Goal: Entertainment & Leisure: Browse casually

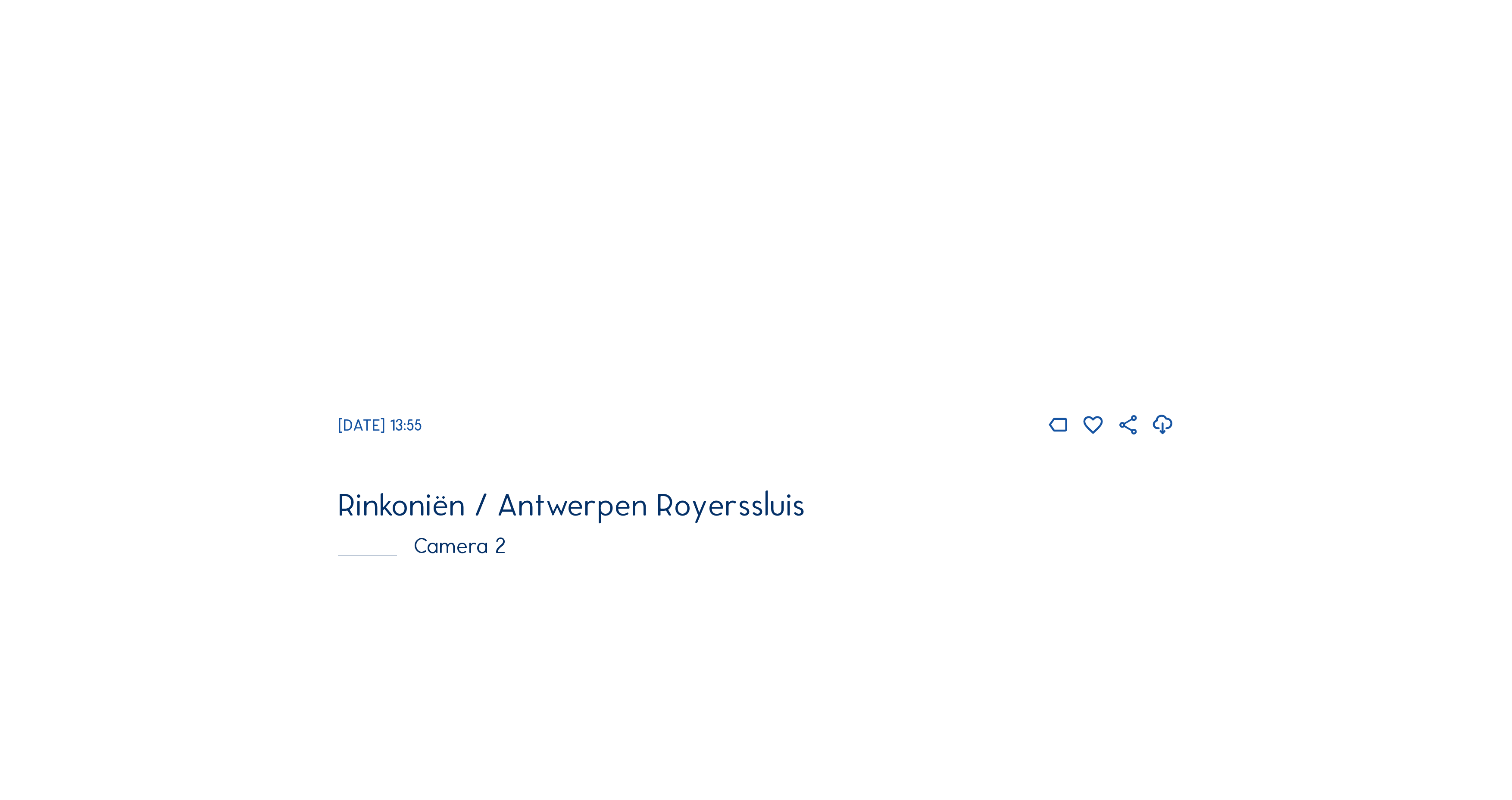
scroll to position [221, 0]
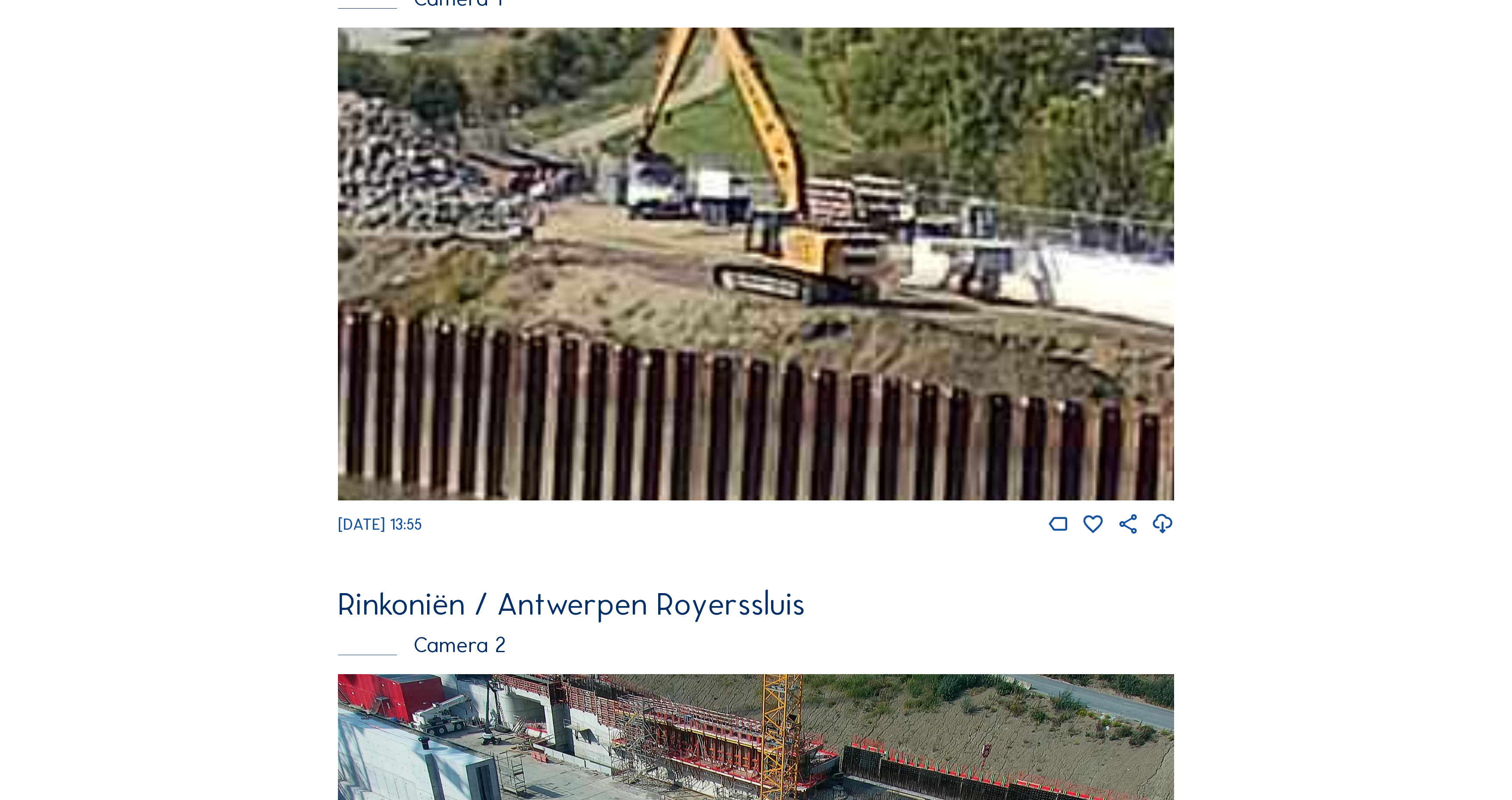
drag, startPoint x: 1080, startPoint y: 338, endPoint x: 59, endPoint y: 65, distance: 1056.9
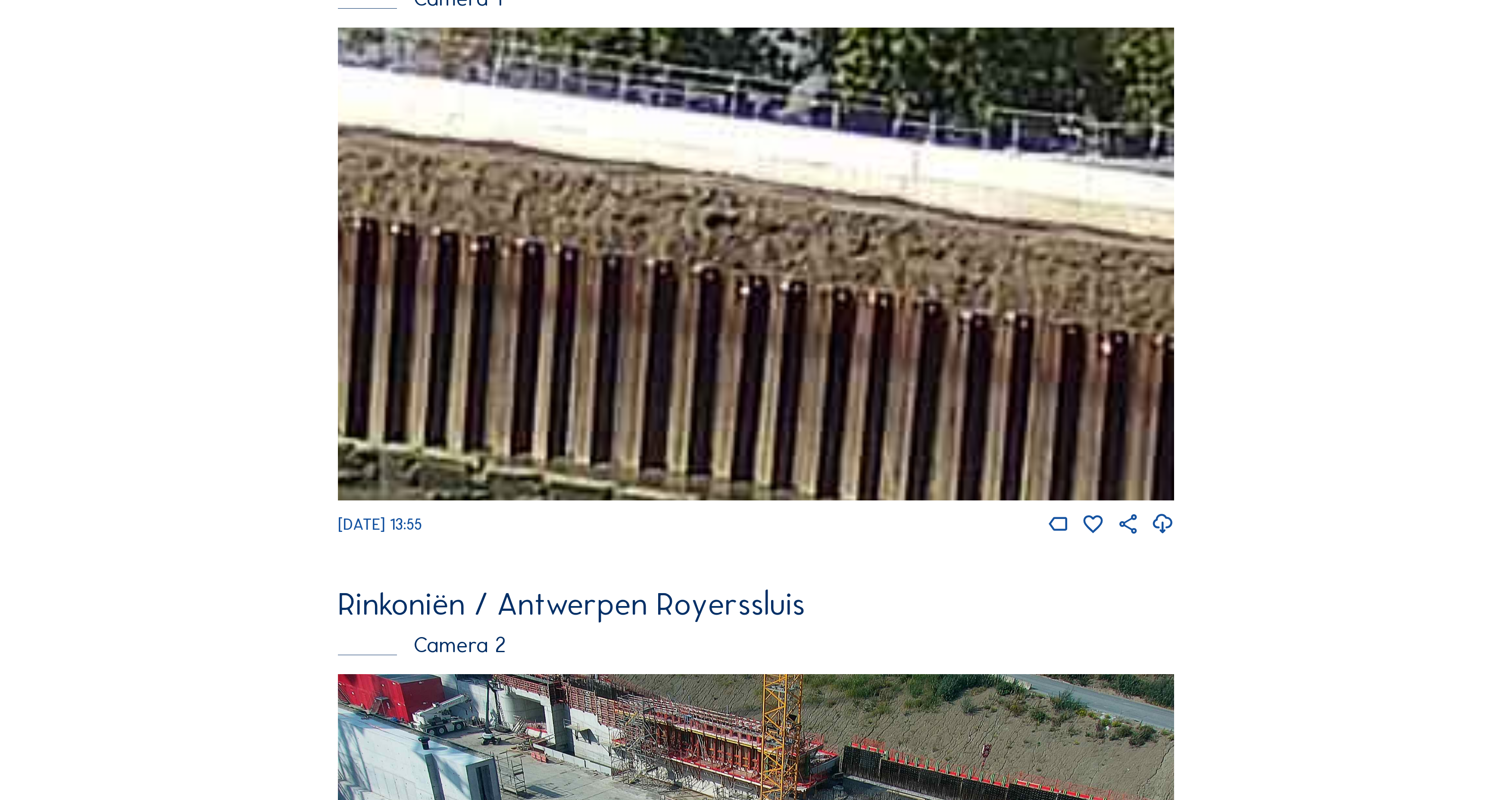
click at [663, 195] on img at bounding box center [756, 264] width 836 height 473
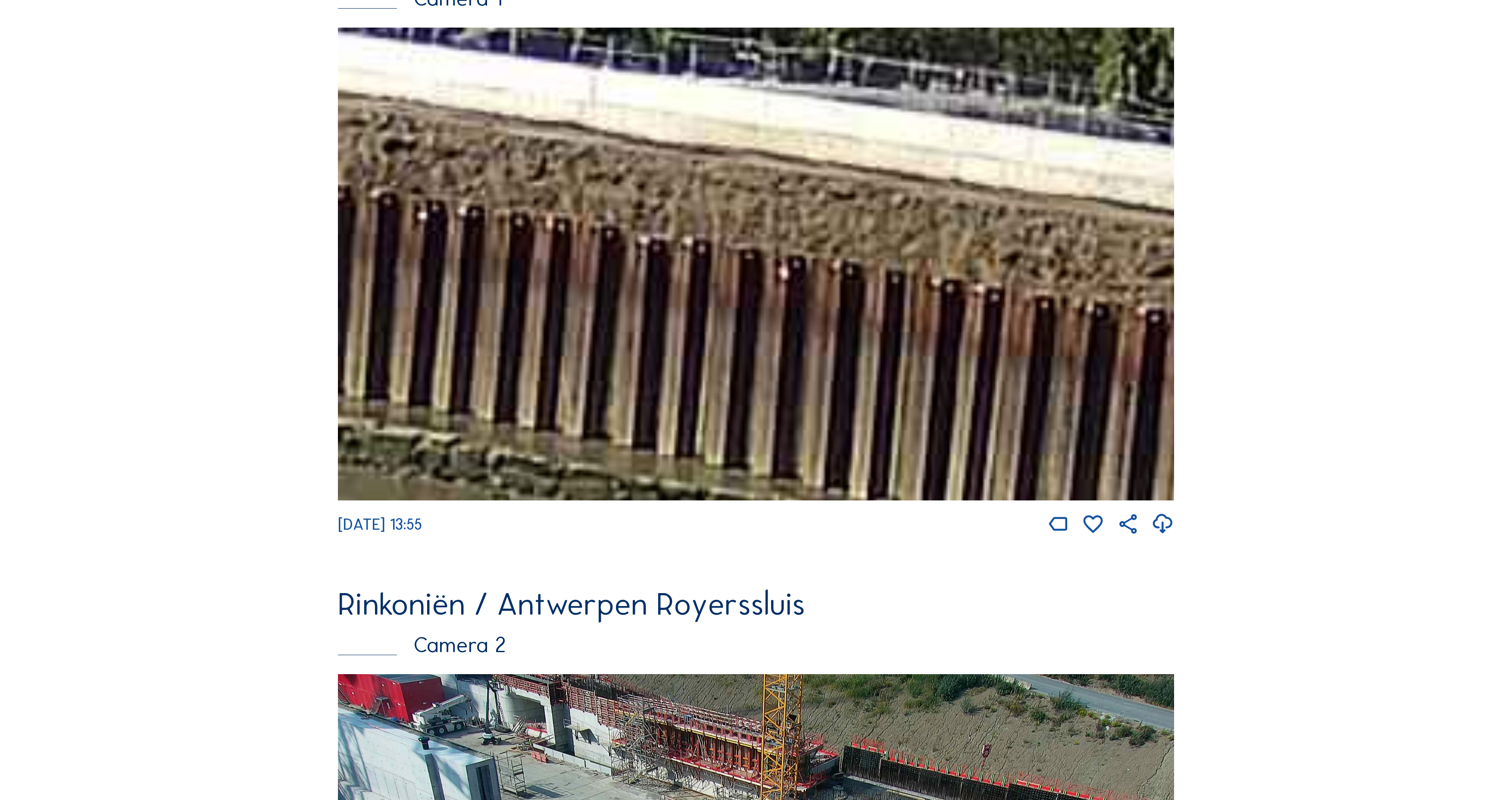
click at [446, 173] on img at bounding box center [756, 264] width 836 height 473
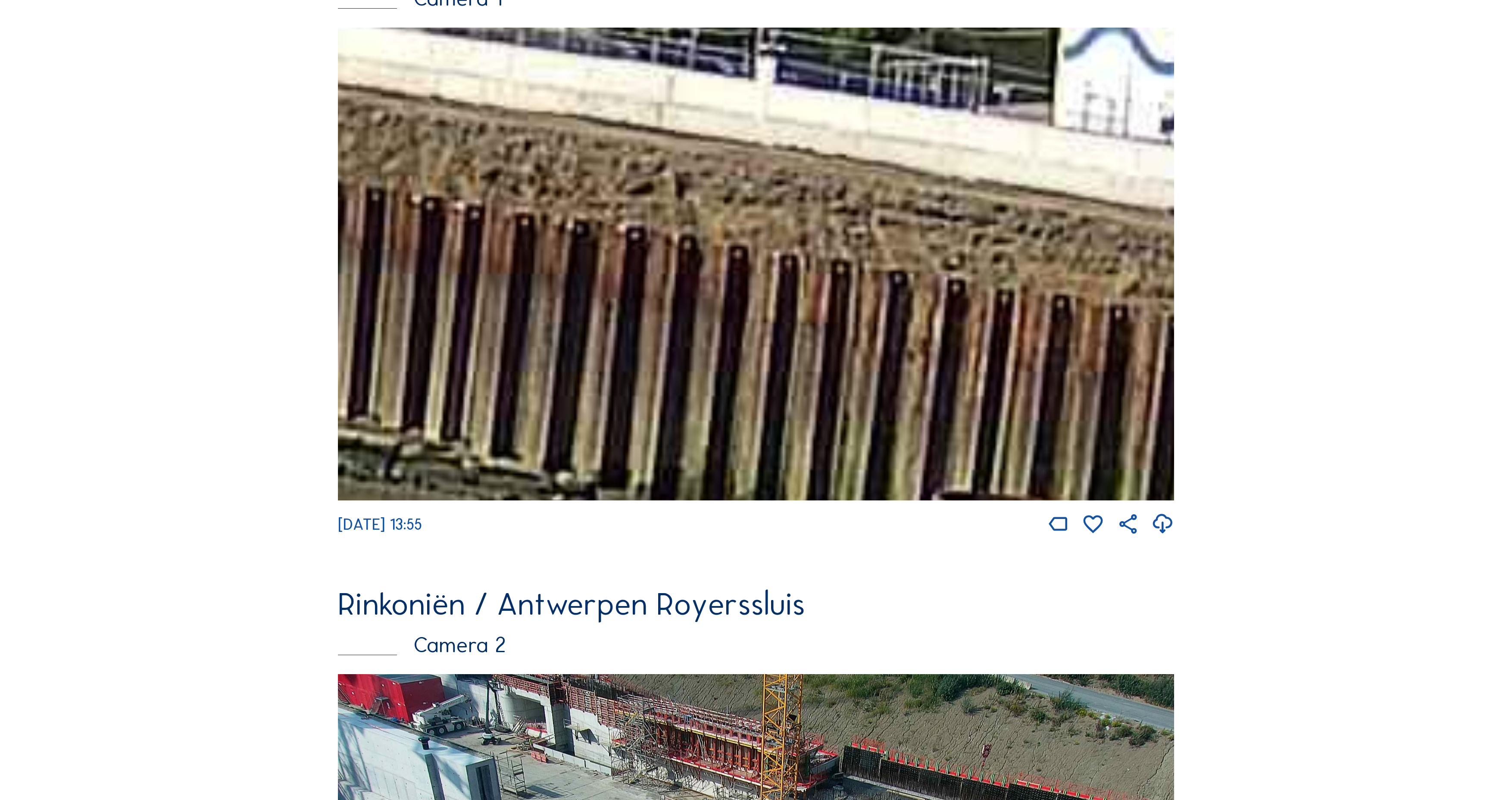
drag, startPoint x: 619, startPoint y: 197, endPoint x: 344, endPoint y: 138, distance: 281.3
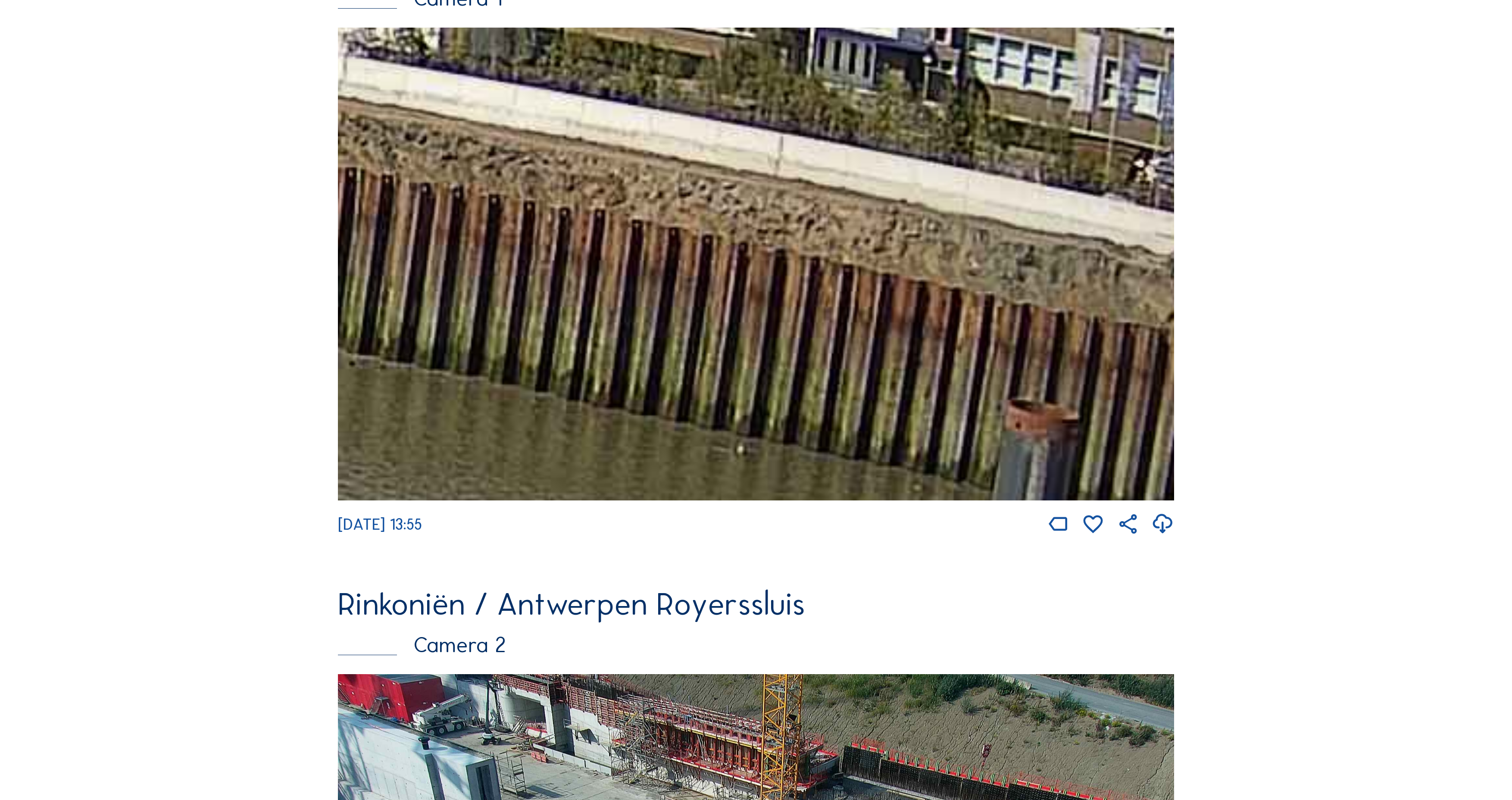
drag, startPoint x: 875, startPoint y: 213, endPoint x: 1216, endPoint y: 271, distance: 345.9
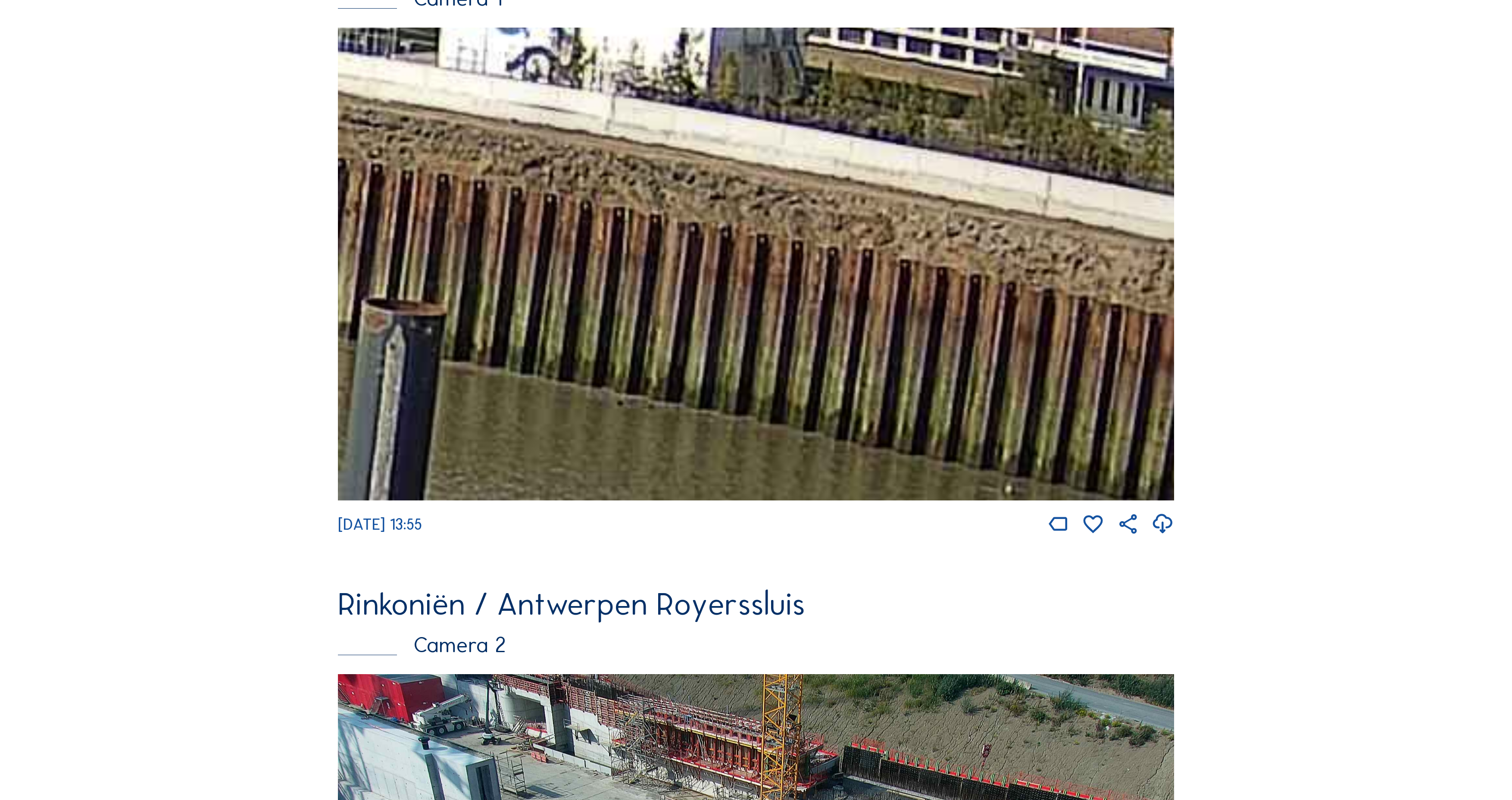
drag, startPoint x: 981, startPoint y: 241, endPoint x: 1111, endPoint y: 261, distance: 131.5
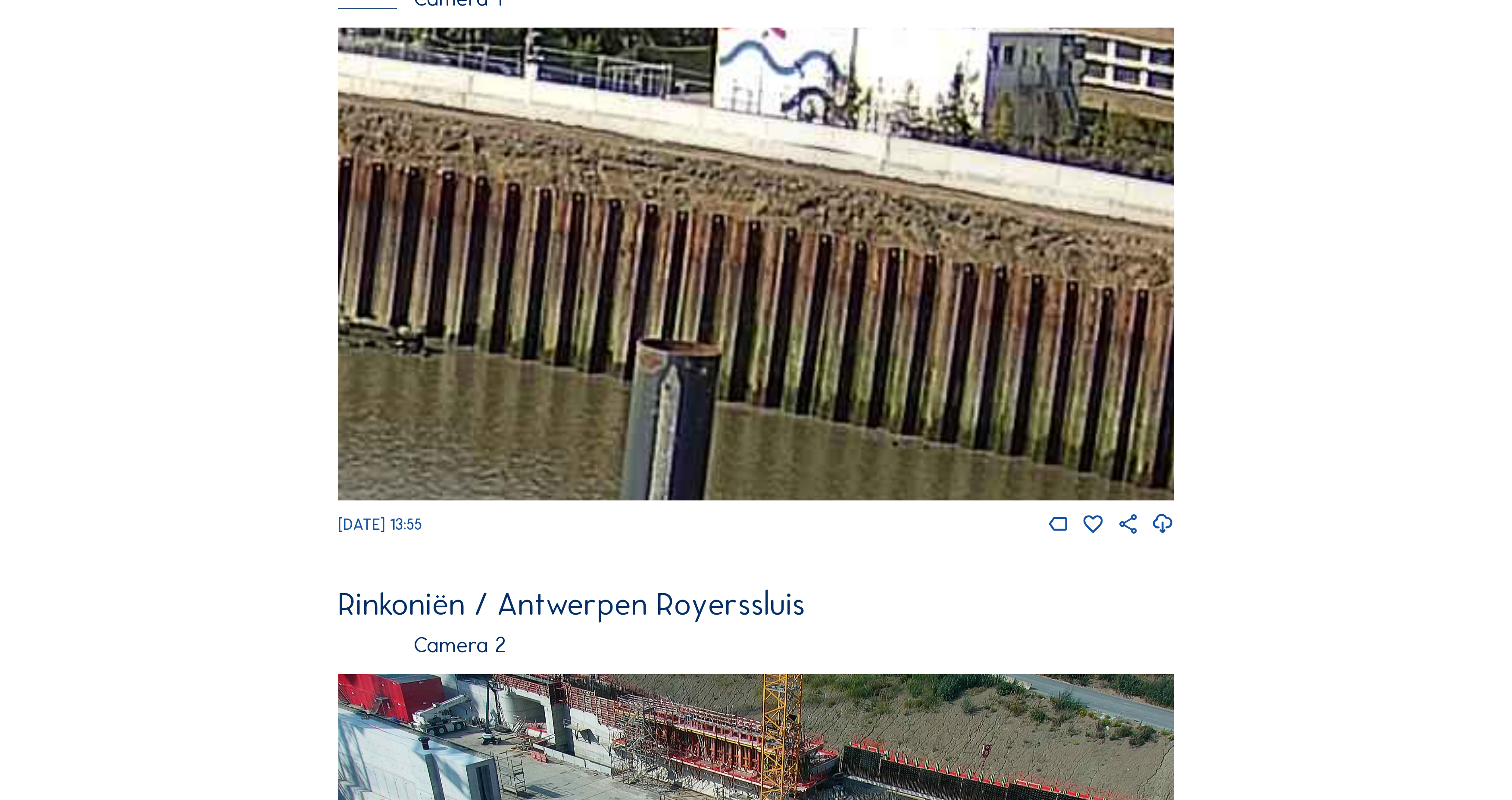
drag, startPoint x: 1084, startPoint y: 271, endPoint x: 1146, endPoint y: 278, distance: 62.4
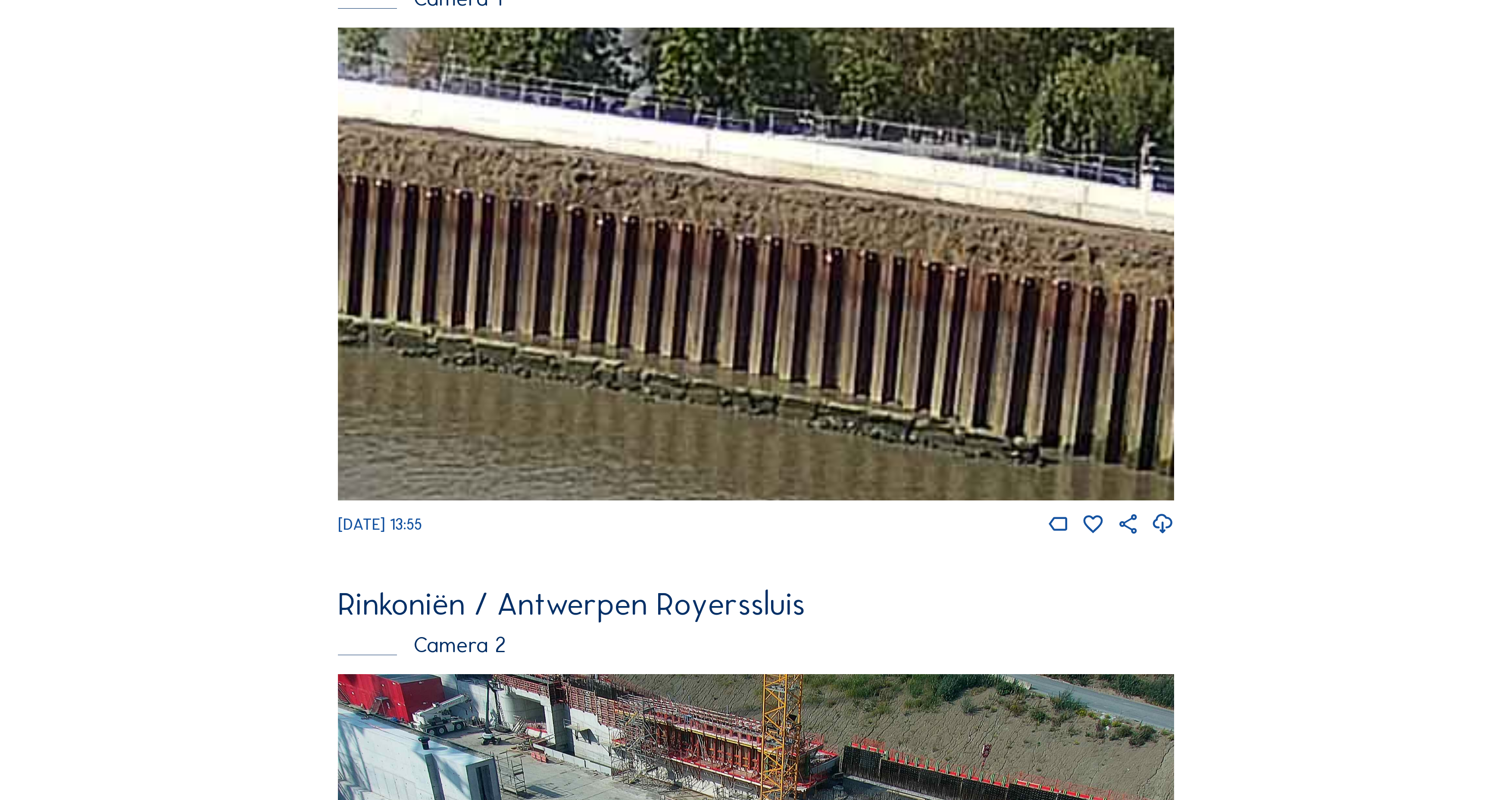
drag, startPoint x: 994, startPoint y: 272, endPoint x: 1356, endPoint y: 332, distance: 366.9
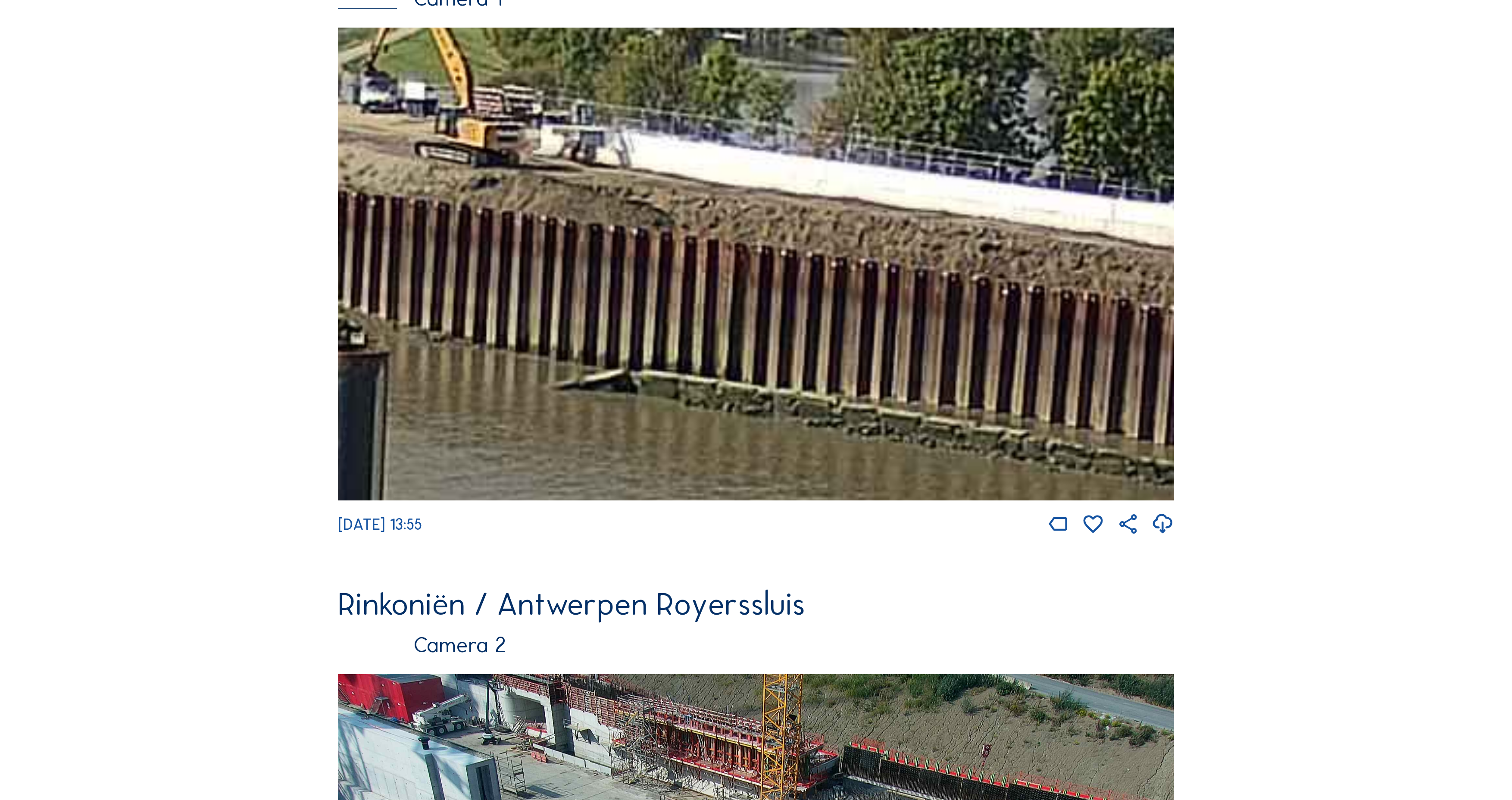
drag, startPoint x: 1359, startPoint y: 332, endPoint x: 1334, endPoint y: 329, distance: 25.2
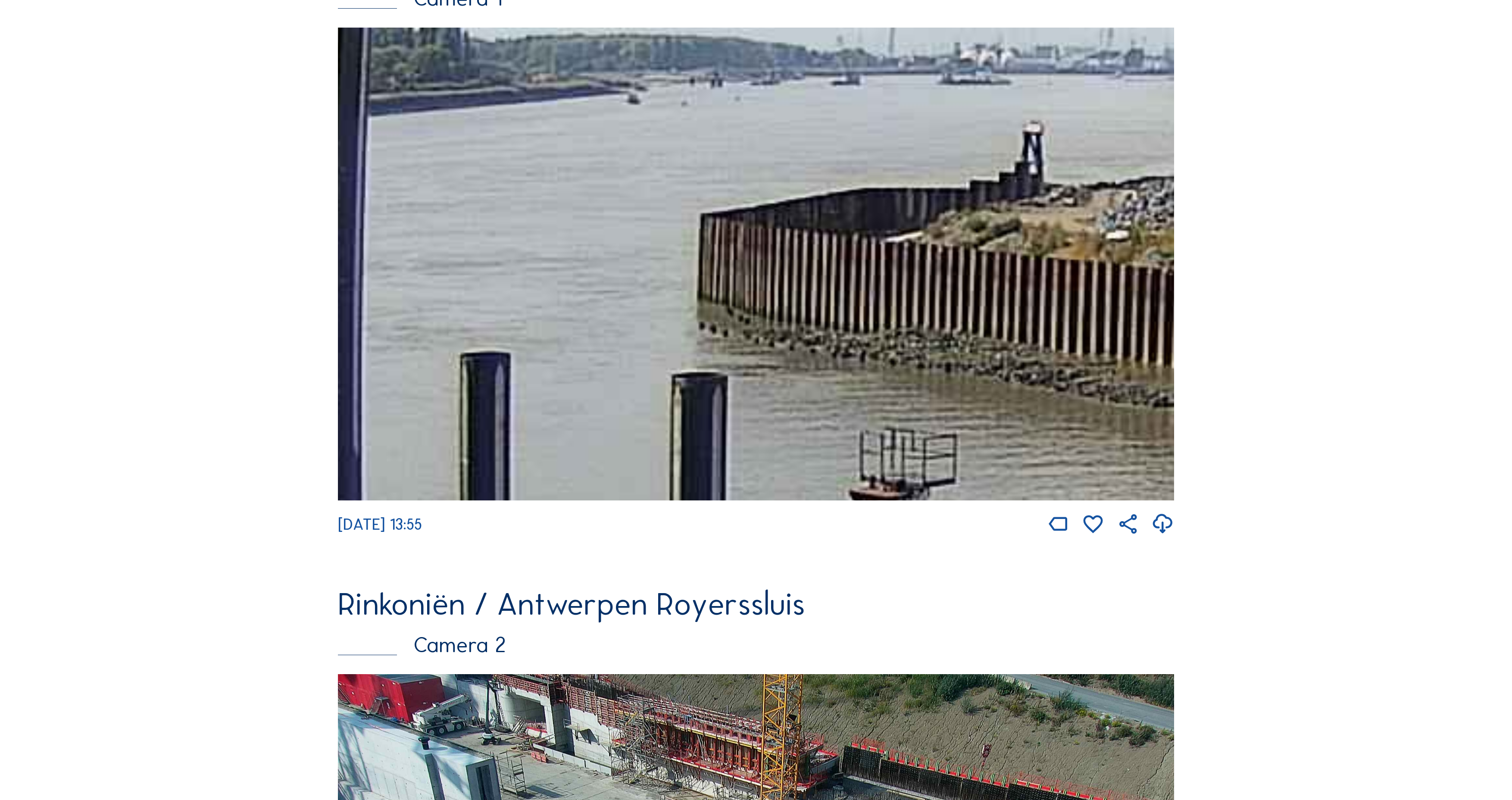
drag, startPoint x: 848, startPoint y: 230, endPoint x: 1341, endPoint y: 228, distance: 493.0
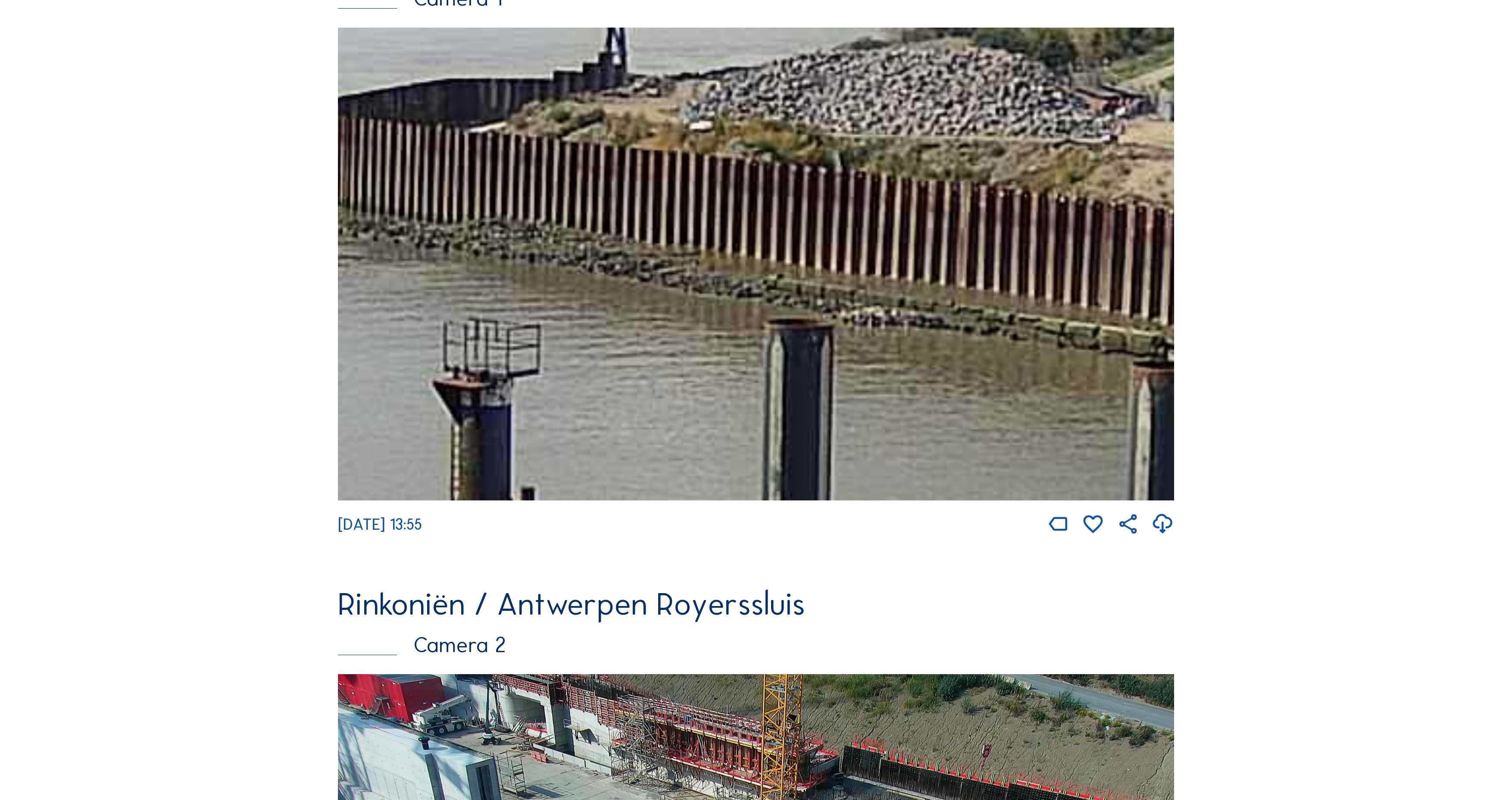
drag, startPoint x: 1065, startPoint y: 360, endPoint x: 883, endPoint y: 305, distance: 190.1
click at [690, 262] on img at bounding box center [756, 264] width 836 height 473
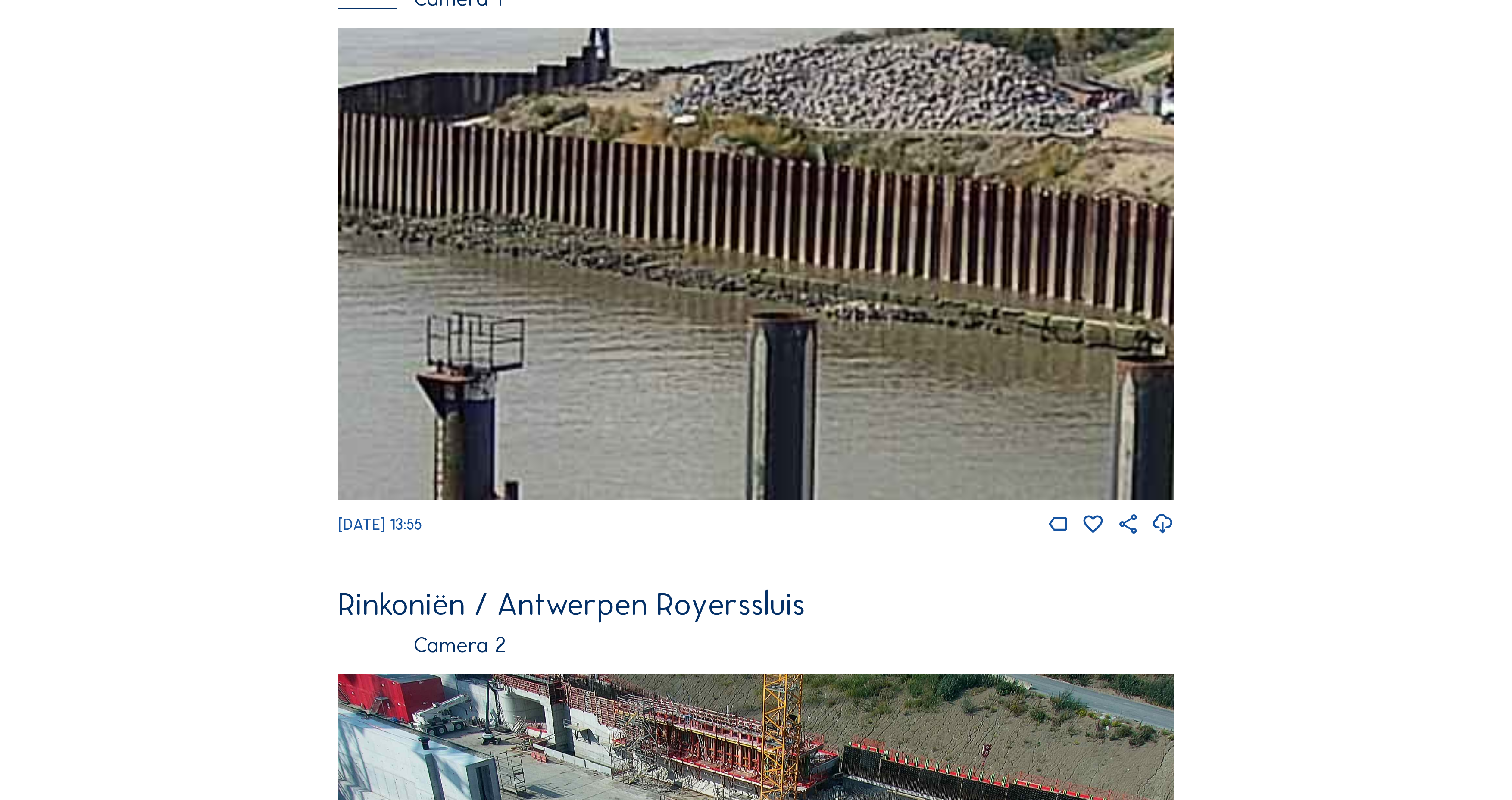
drag, startPoint x: 1220, startPoint y: 393, endPoint x: 873, endPoint y: 291, distance: 361.7
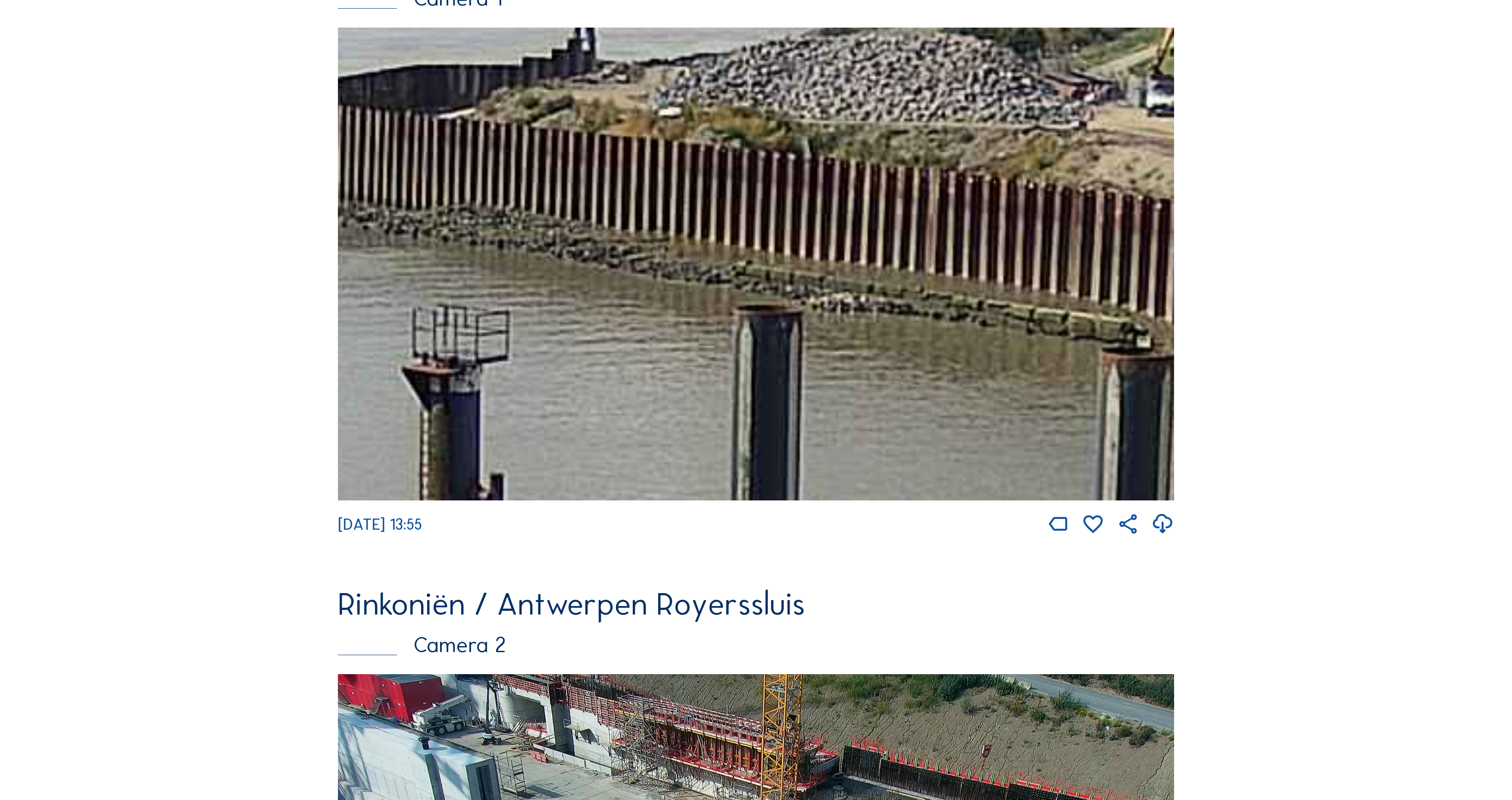
drag, startPoint x: 1036, startPoint y: 320, endPoint x: 664, endPoint y: 167, distance: 402.2
click at [708, 185] on img at bounding box center [756, 264] width 836 height 473
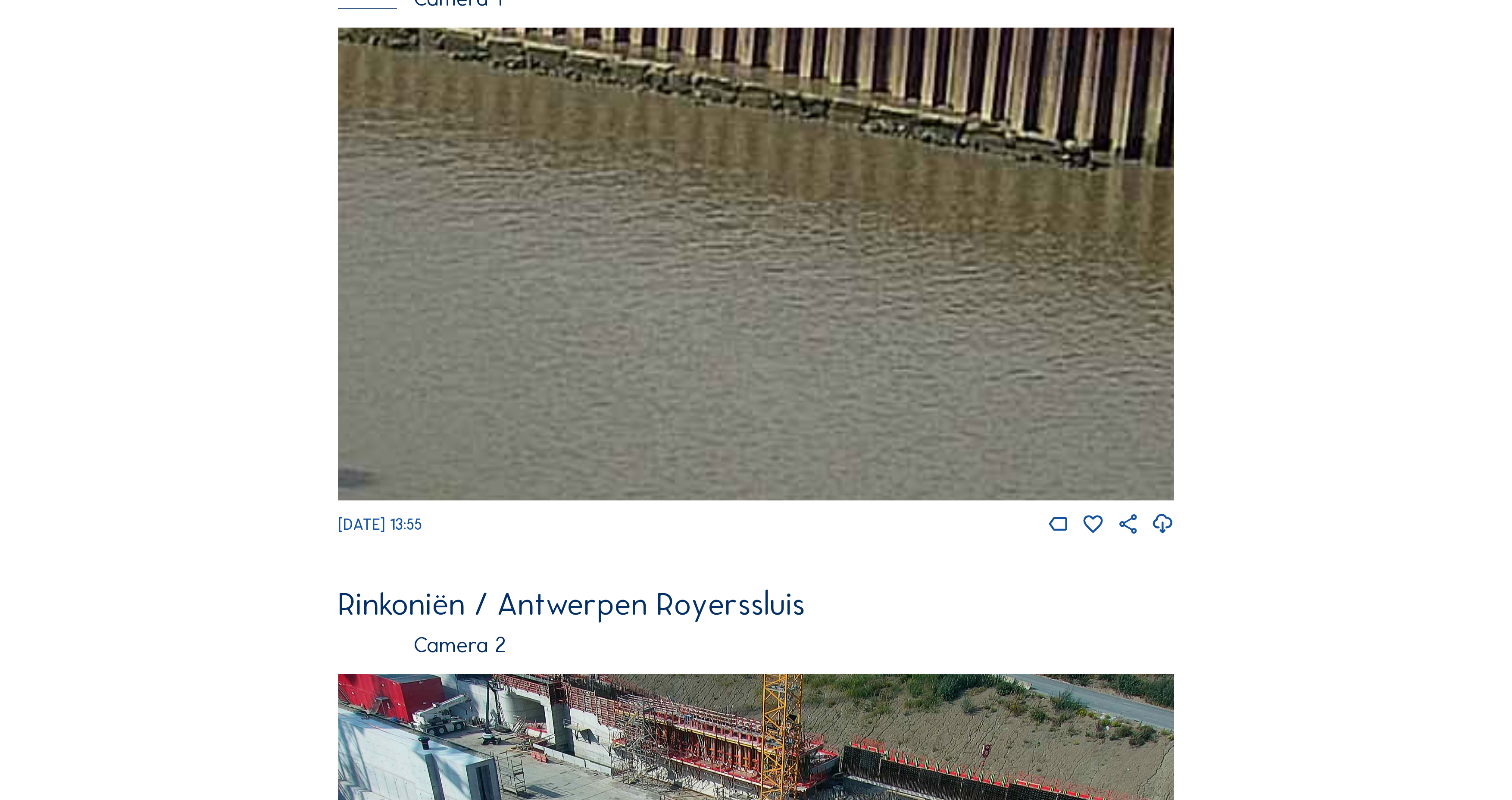
drag, startPoint x: 1104, startPoint y: 357, endPoint x: 292, endPoint y: 123, distance: 845.0
drag, startPoint x: 875, startPoint y: 281, endPoint x: 223, endPoint y: 127, distance: 669.9
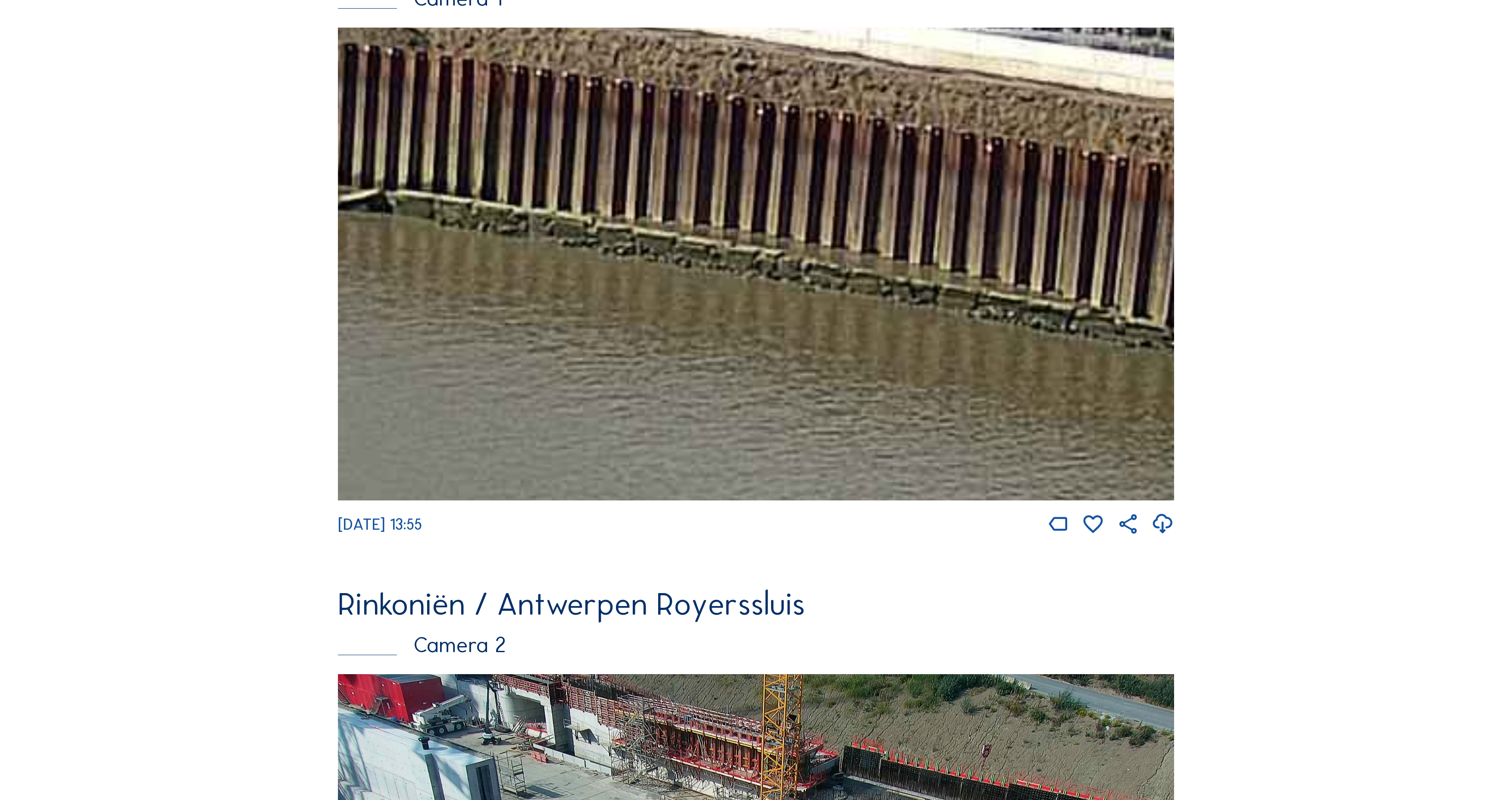
drag, startPoint x: 747, startPoint y: 249, endPoint x: 1760, endPoint y: 636, distance: 1084.4
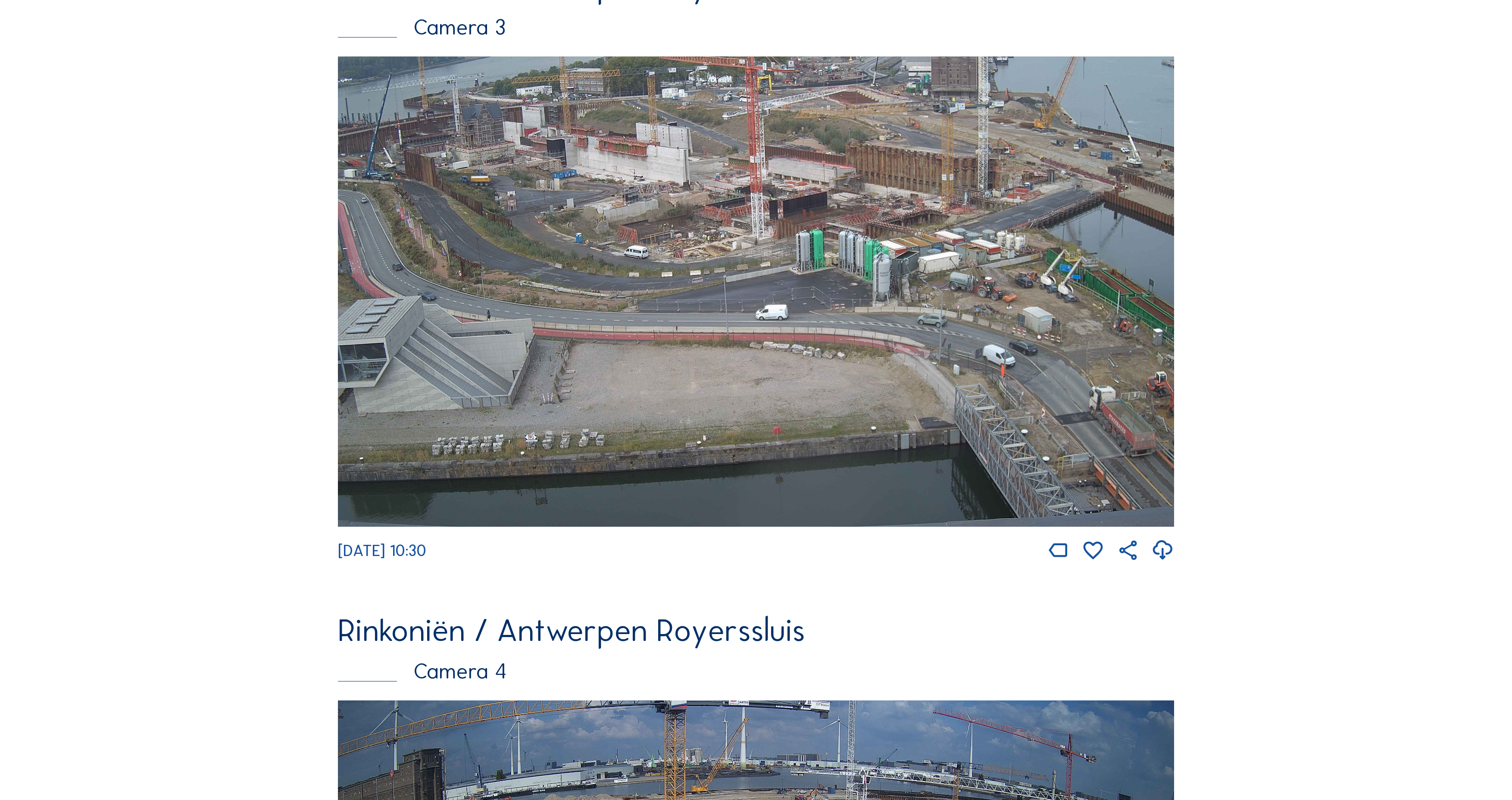
scroll to position [2204, 0]
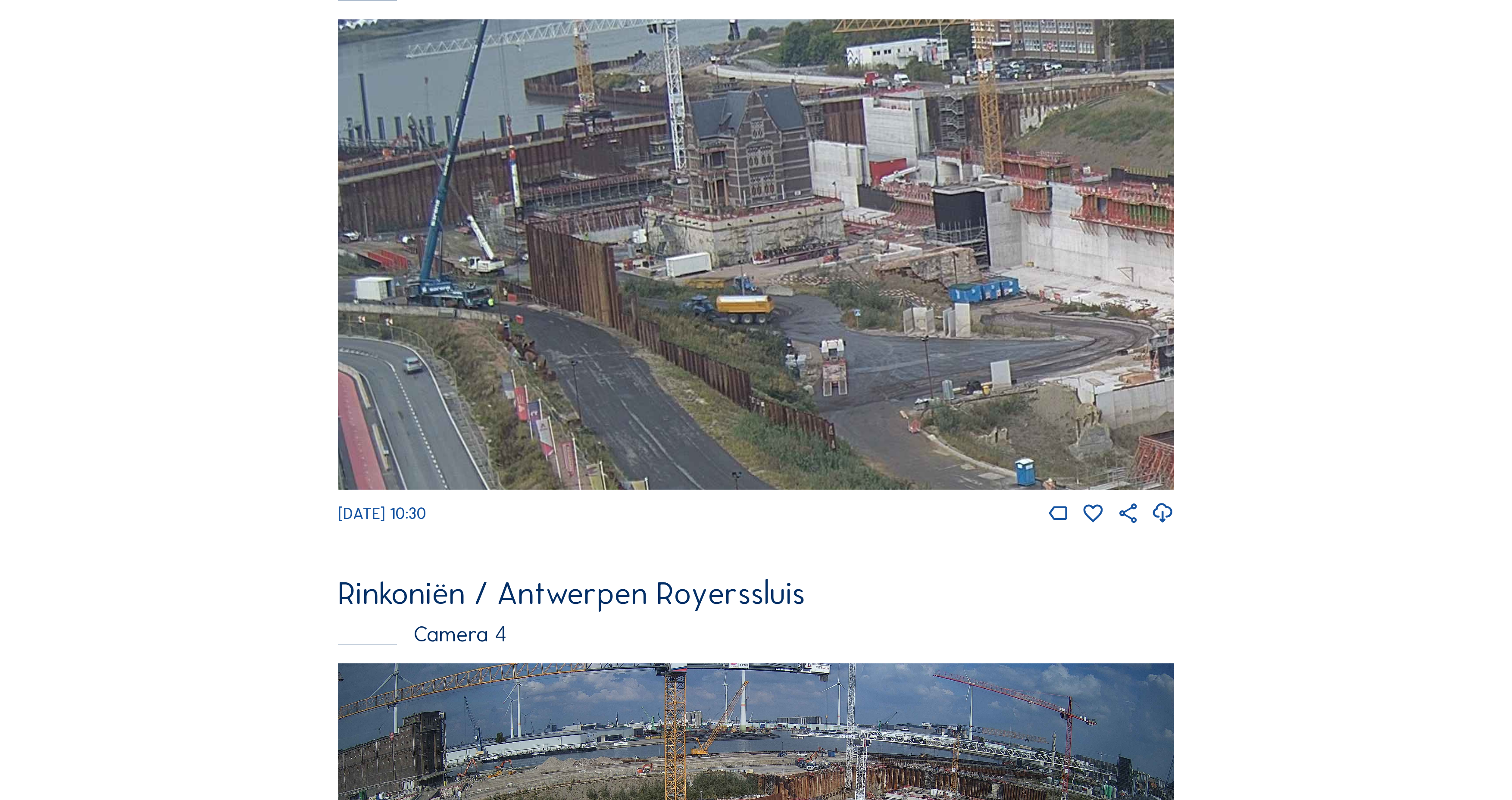
drag, startPoint x: 462, startPoint y: 153, endPoint x: 800, endPoint y: 266, distance: 356.4
click at [892, 319] on img at bounding box center [756, 254] width 836 height 470
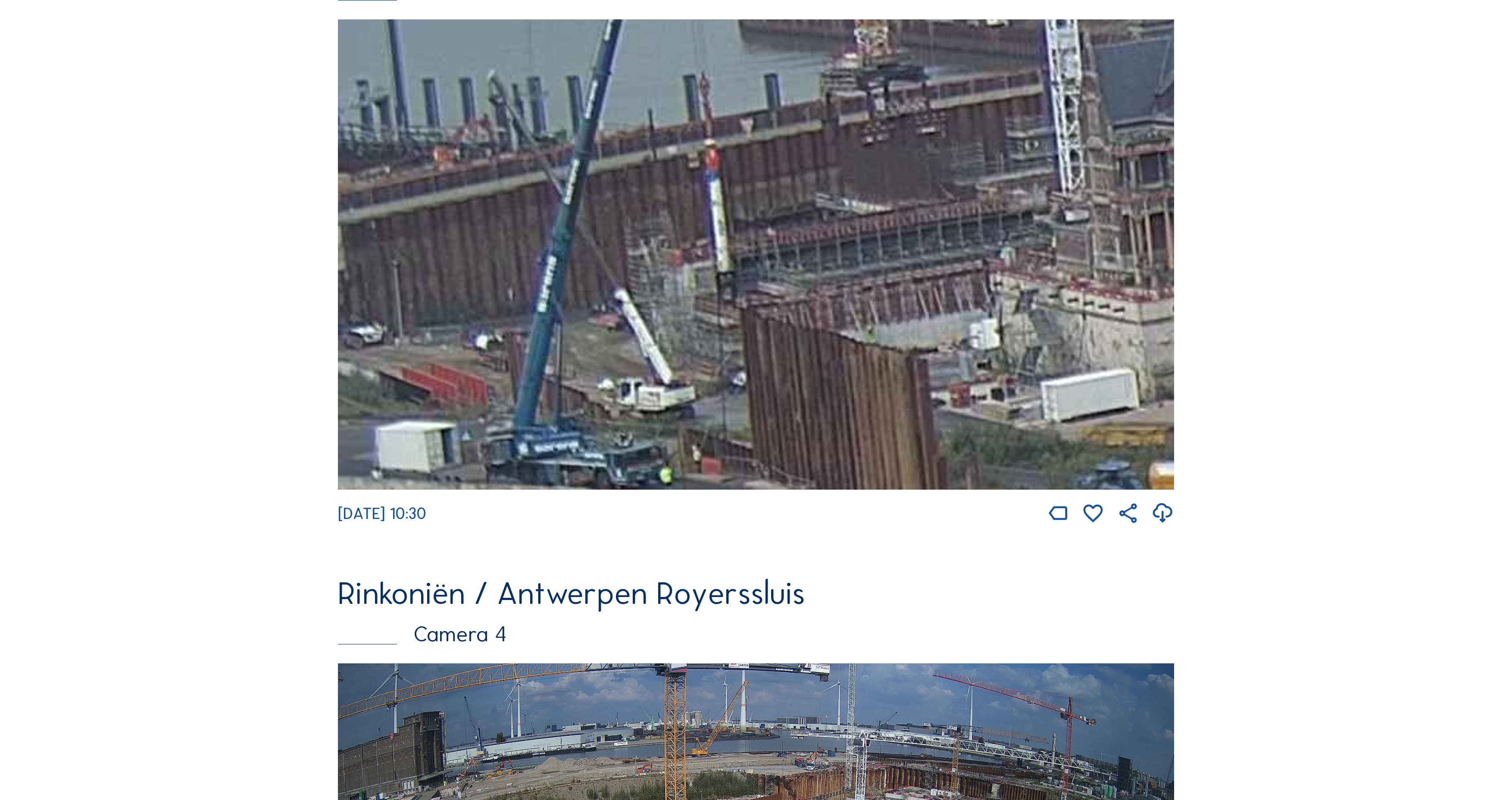
drag, startPoint x: 529, startPoint y: 310, endPoint x: 900, endPoint y: 342, distance: 372.4
click at [900, 342] on img at bounding box center [756, 254] width 836 height 470
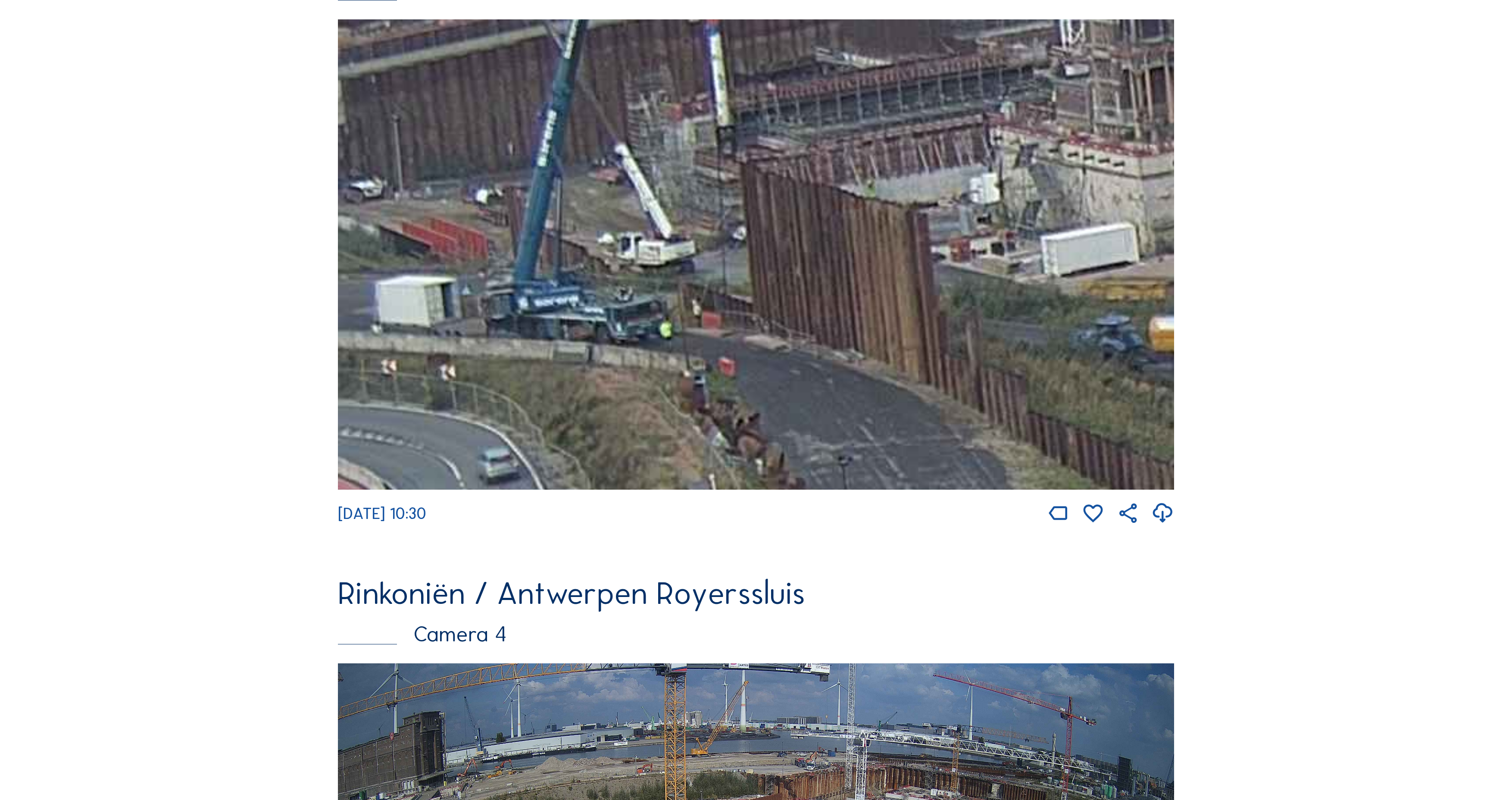
drag, startPoint x: 835, startPoint y: 430, endPoint x: 843, endPoint y: 291, distance: 139.2
click at [843, 291] on img at bounding box center [756, 254] width 836 height 470
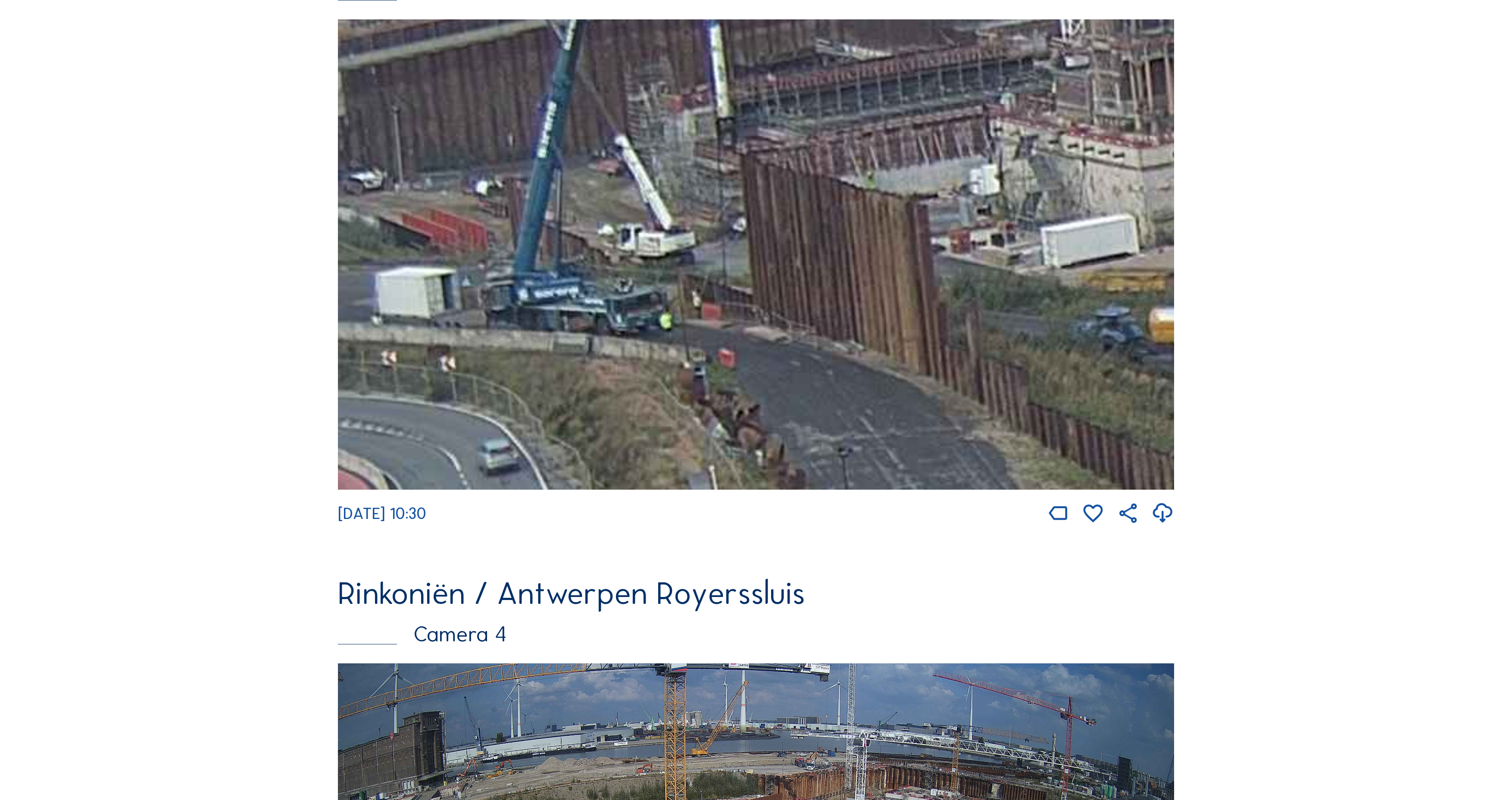
drag, startPoint x: 580, startPoint y: 187, endPoint x: 973, endPoint y: 179, distance: 393.1
click at [973, 179] on img at bounding box center [756, 254] width 836 height 470
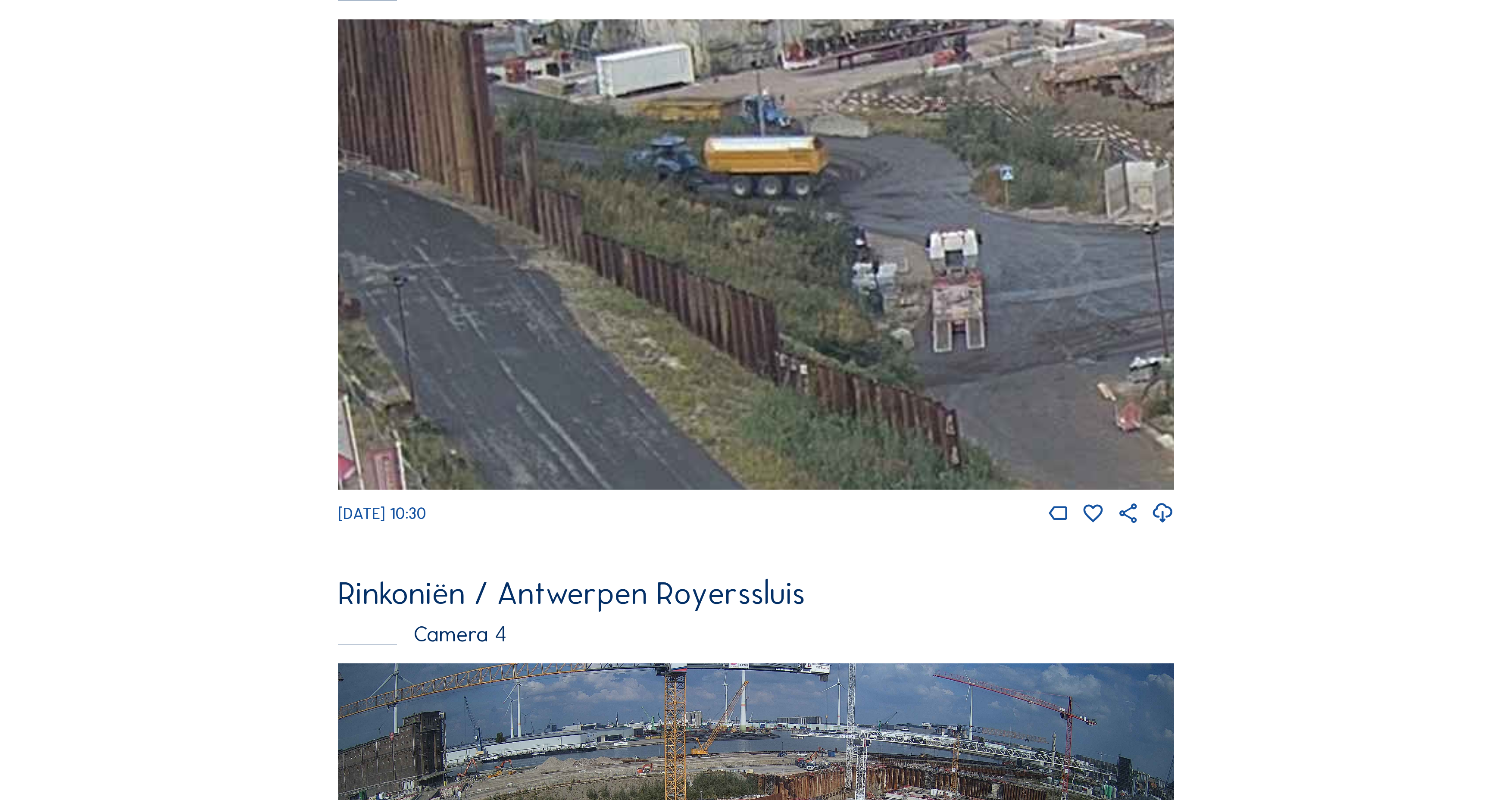
drag, startPoint x: 973, startPoint y: 179, endPoint x: 474, endPoint y: -13, distance: 534.7
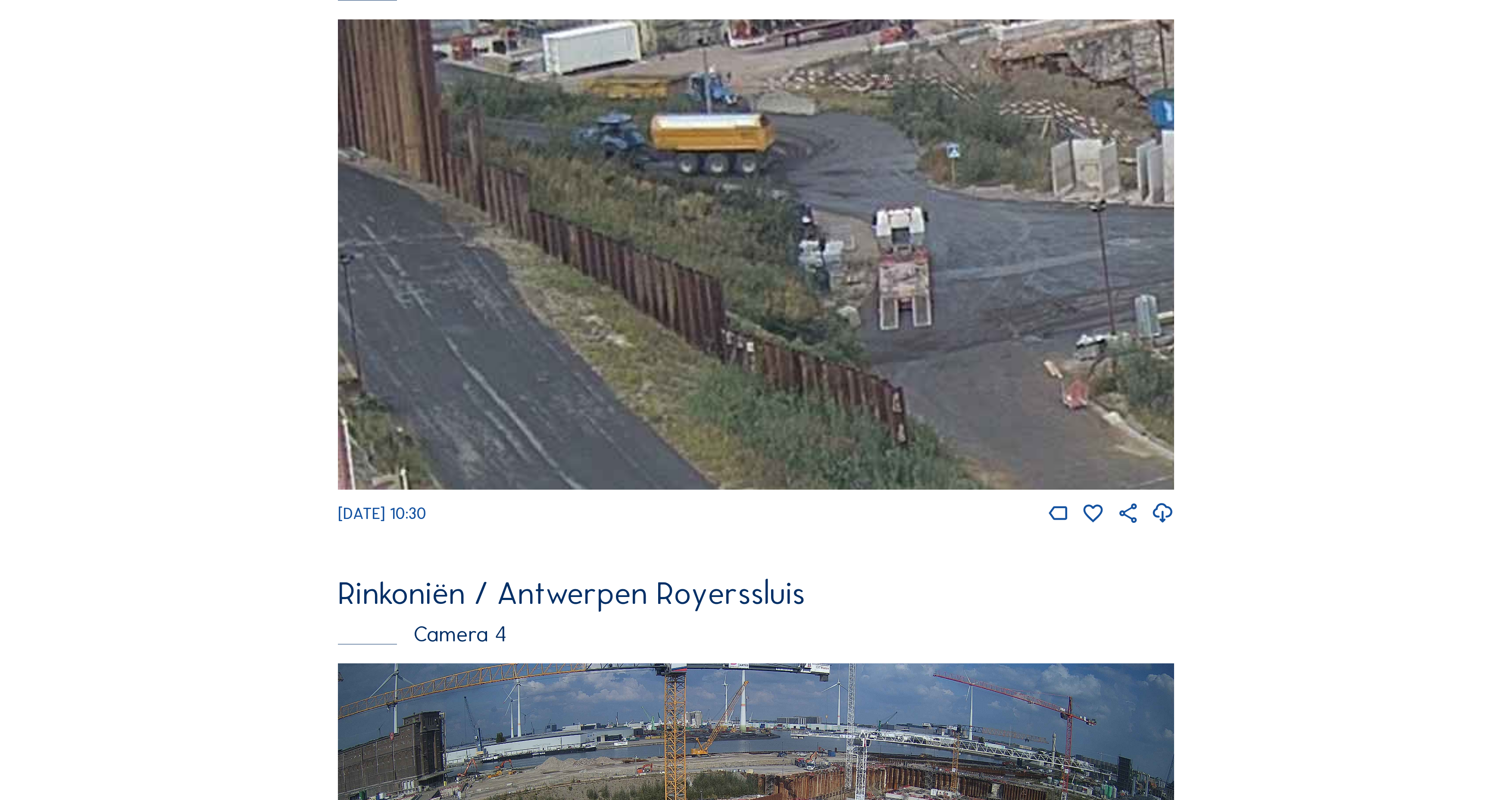
click at [852, 207] on img at bounding box center [756, 254] width 836 height 470
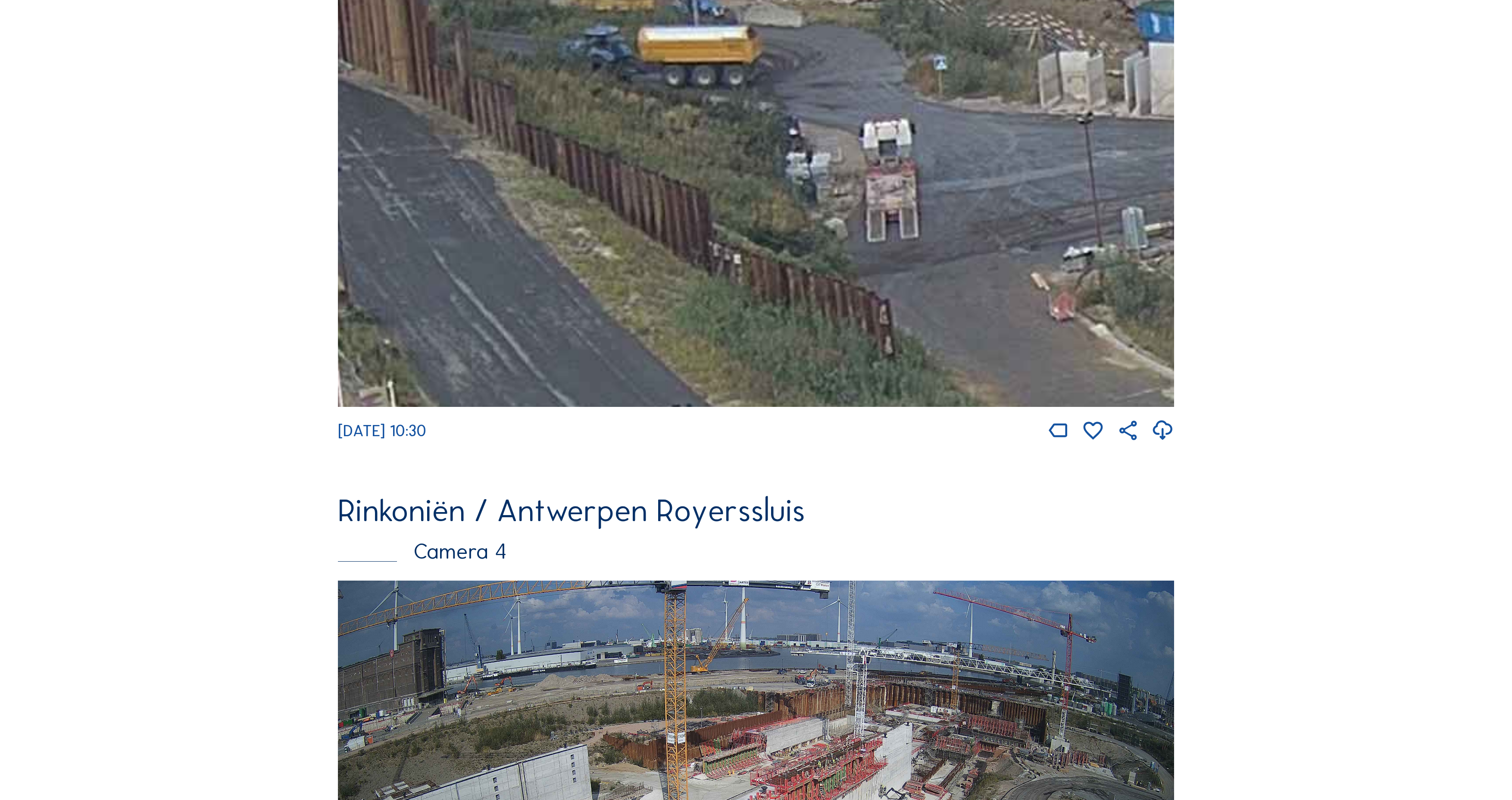
scroll to position [2290, 0]
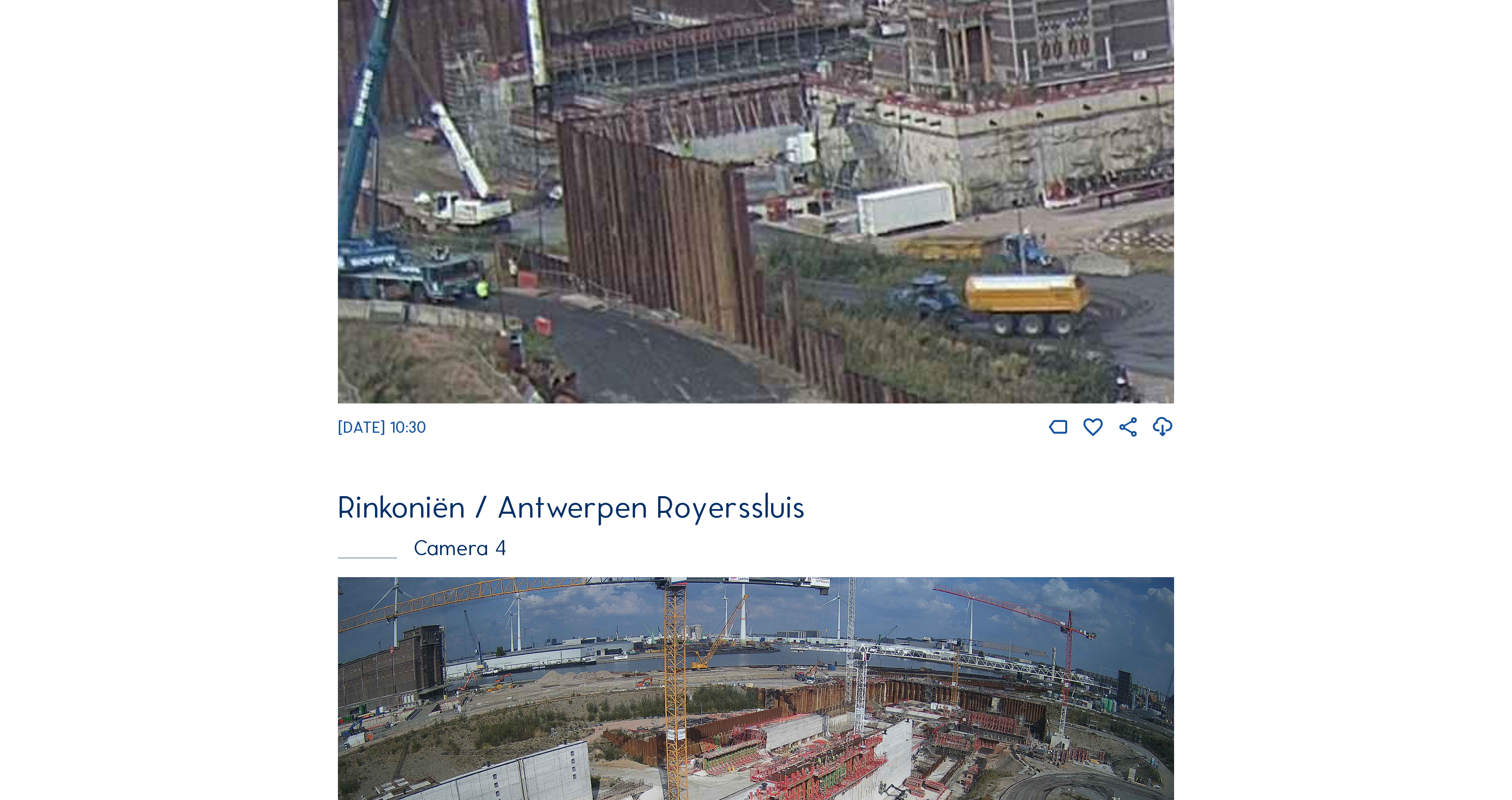
drag, startPoint x: 930, startPoint y: 261, endPoint x: 1177, endPoint y: 423, distance: 295.4
click at [1174, 403] on img at bounding box center [756, 168] width 836 height 470
